Goal: Information Seeking & Learning: Learn about a topic

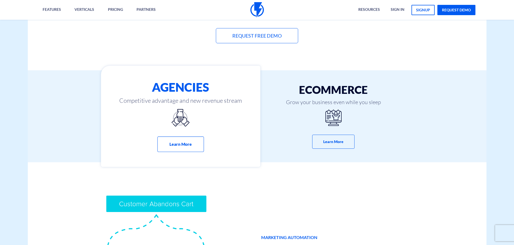
scroll to position [345, 0]
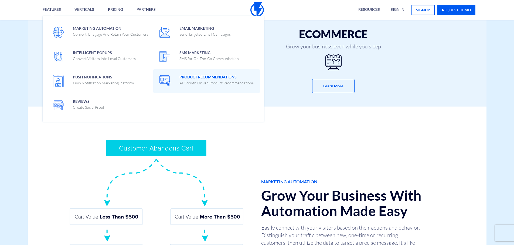
click at [215, 84] on p "AI Growth Driven Product Recommendations" at bounding box center [217, 82] width 74 height 5
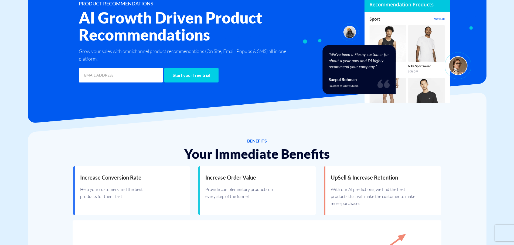
scroll to position [124, 0]
